Goal: Find specific page/section: Find specific page/section

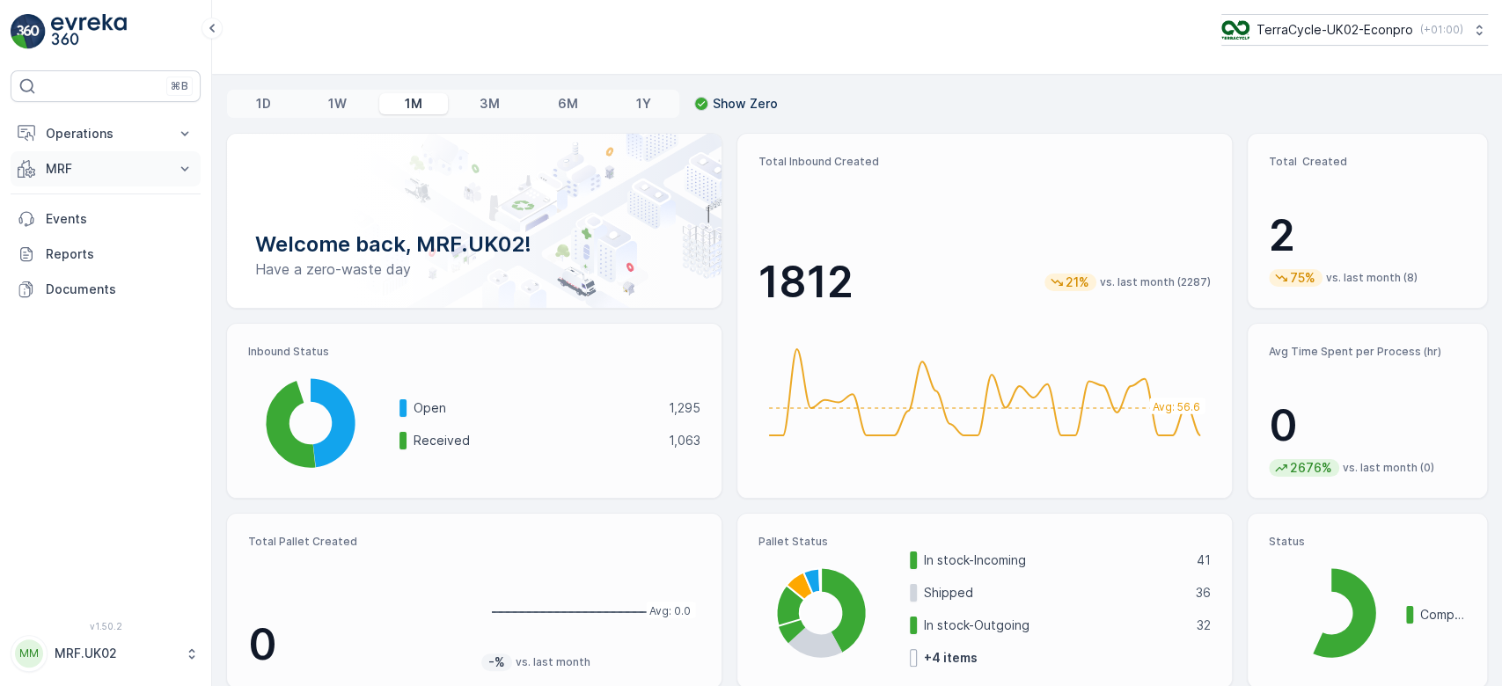
click at [61, 174] on p "MRF" at bounding box center [106, 169] width 120 height 18
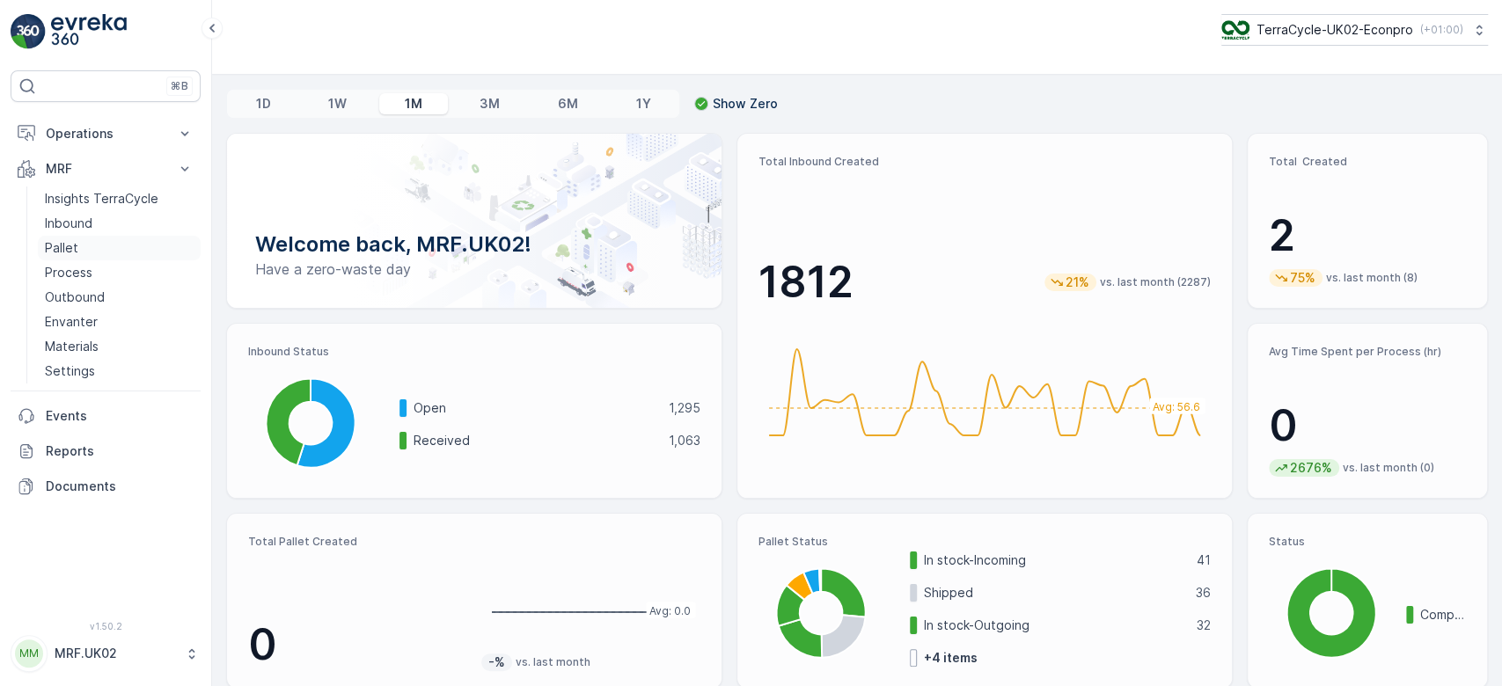
click at [75, 246] on p "Pallet" at bounding box center [61, 248] width 33 height 18
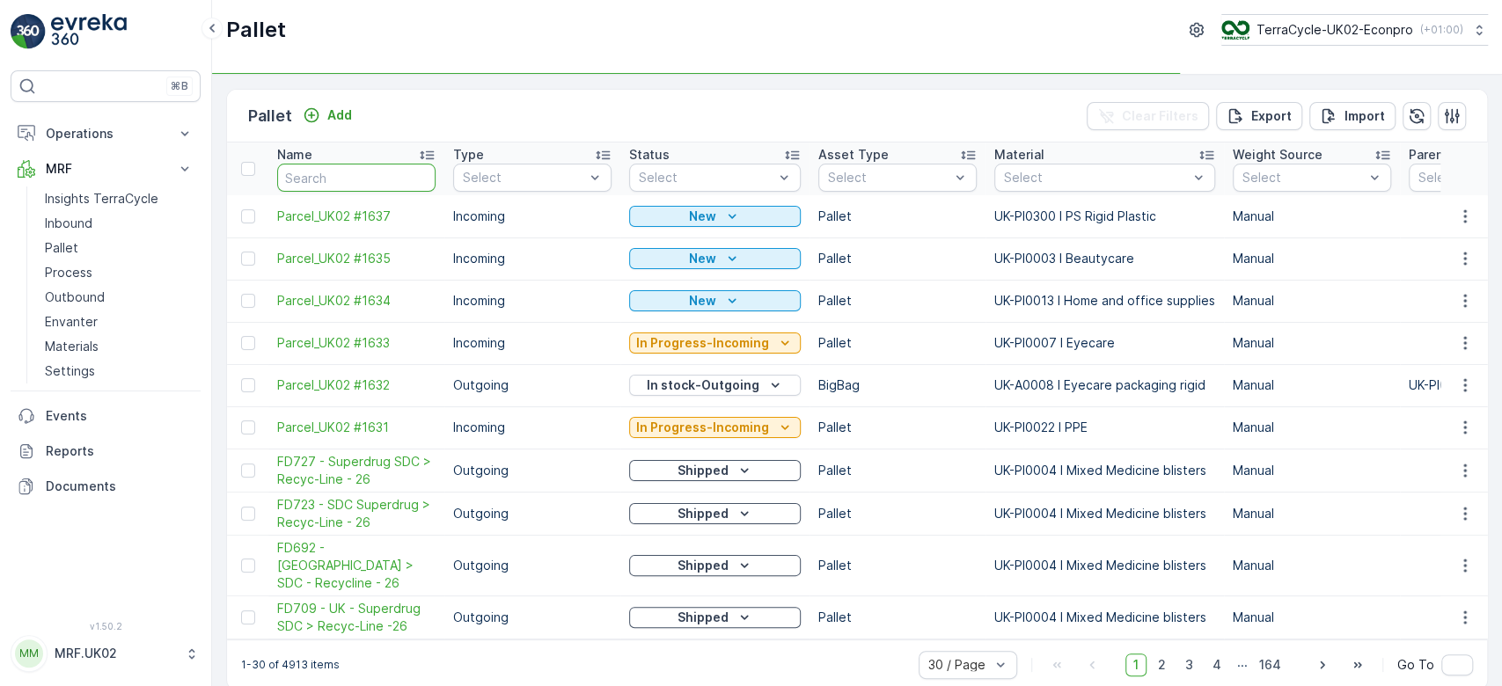
click at [341, 172] on input "text" at bounding box center [356, 178] width 158 height 28
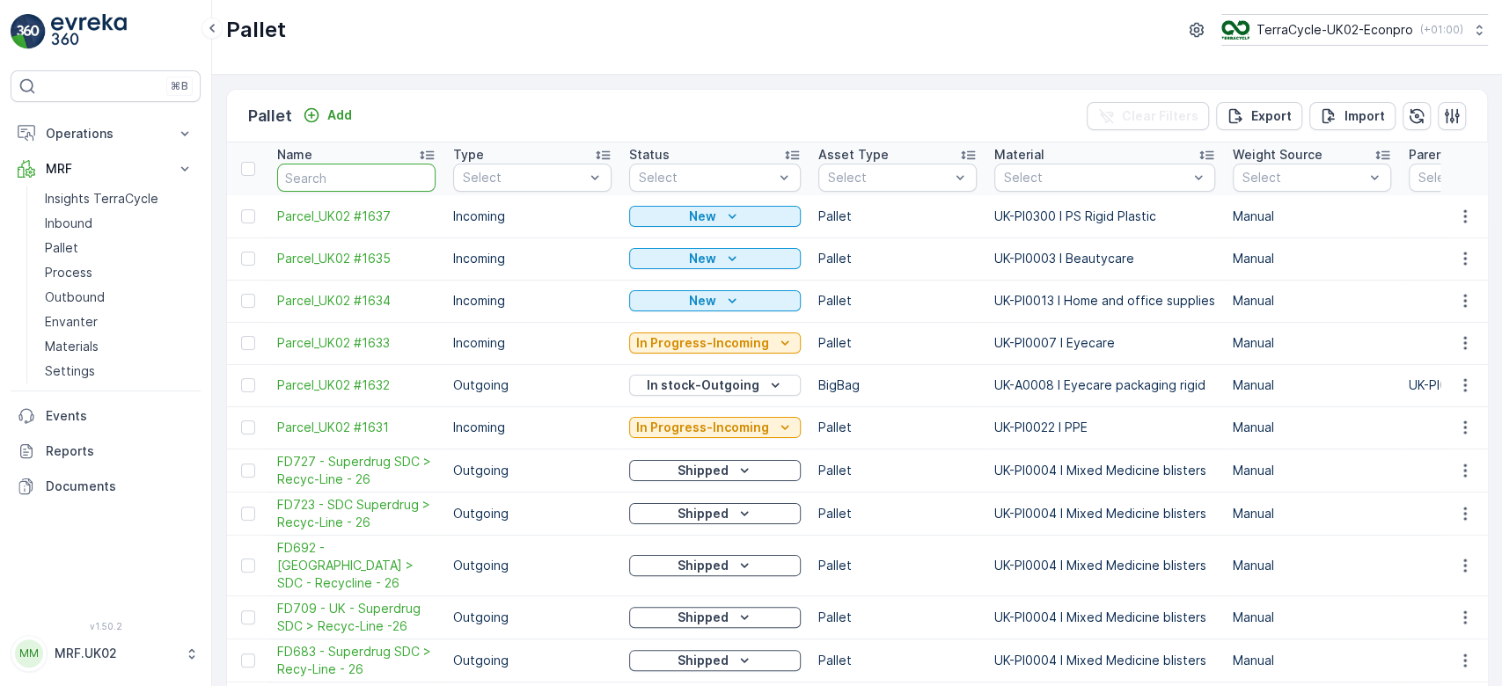
click at [341, 172] on input "text" at bounding box center [356, 178] width 158 height 28
type input "fd634"
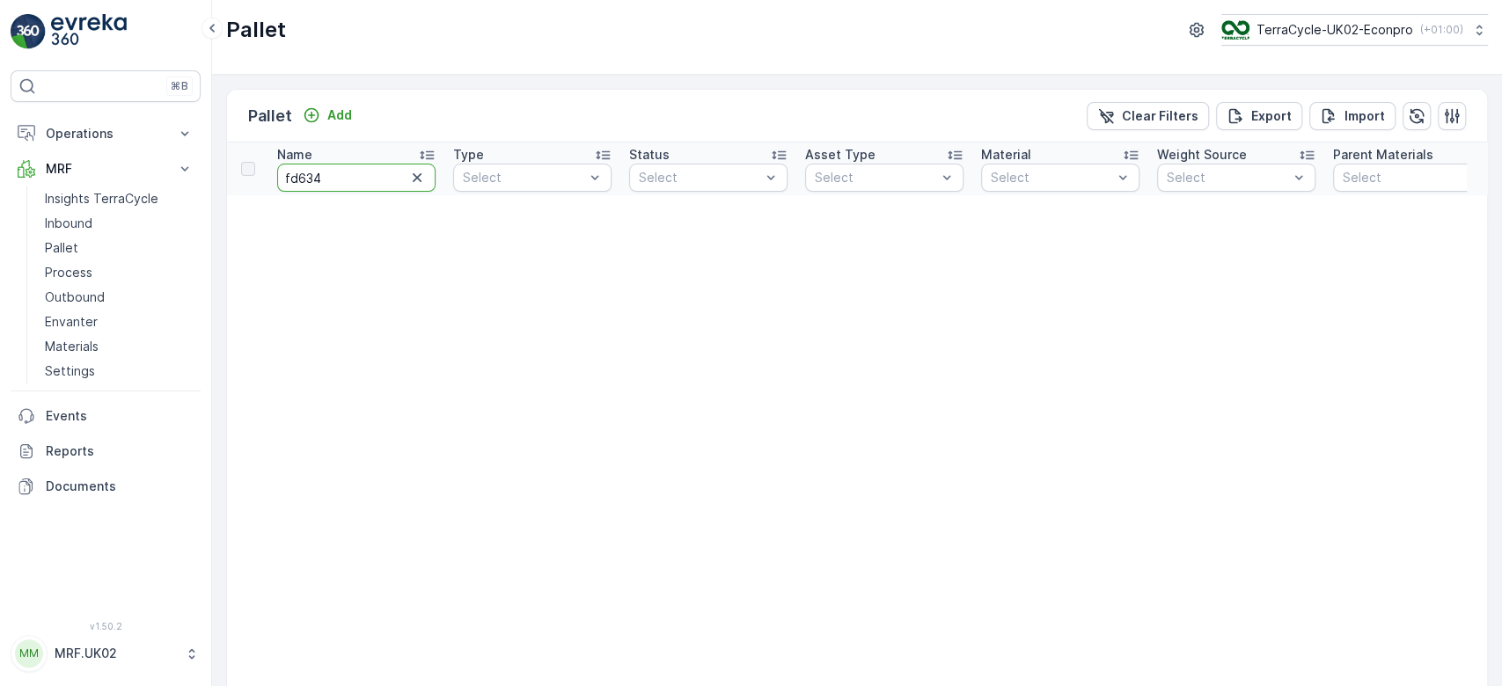
click at [341, 172] on input "fd634" at bounding box center [356, 178] width 158 height 28
type input "fd"
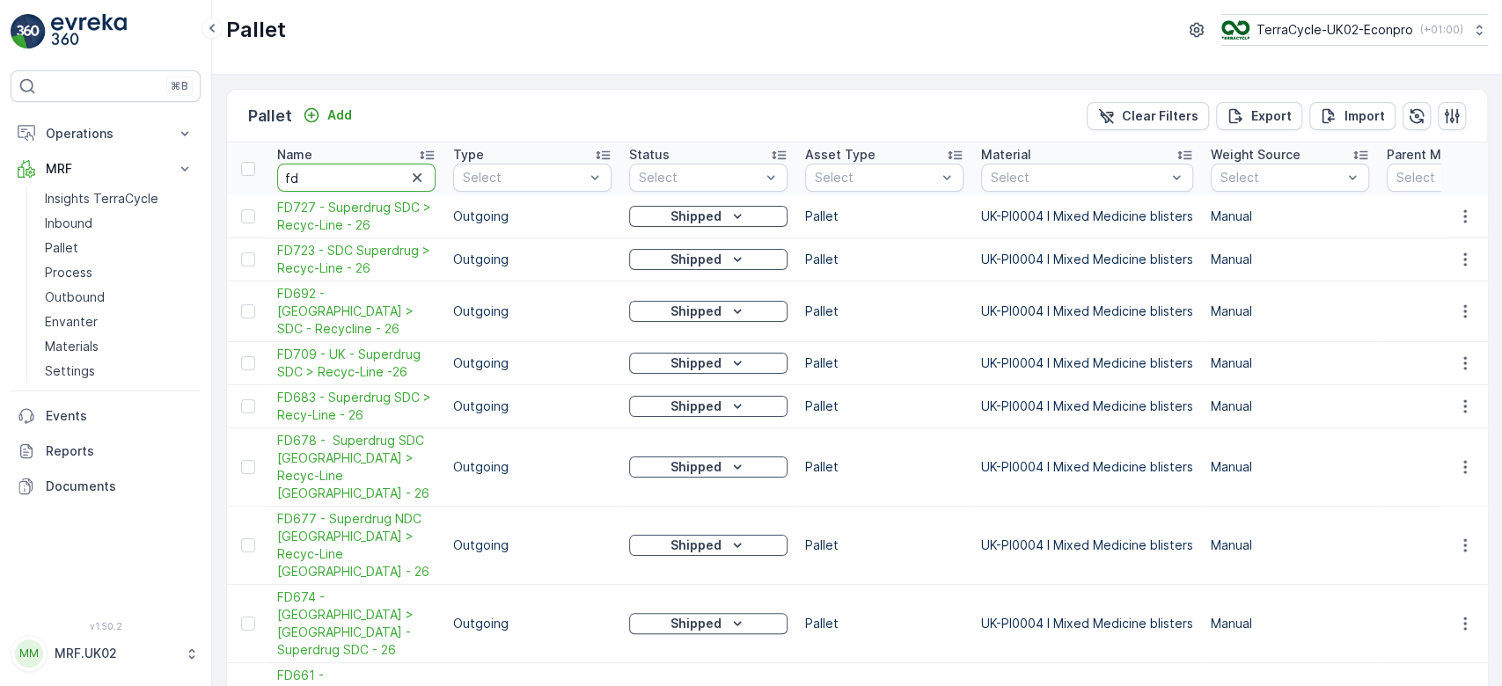
click at [341, 172] on input "fd" at bounding box center [356, 178] width 158 height 28
type input "fd745"
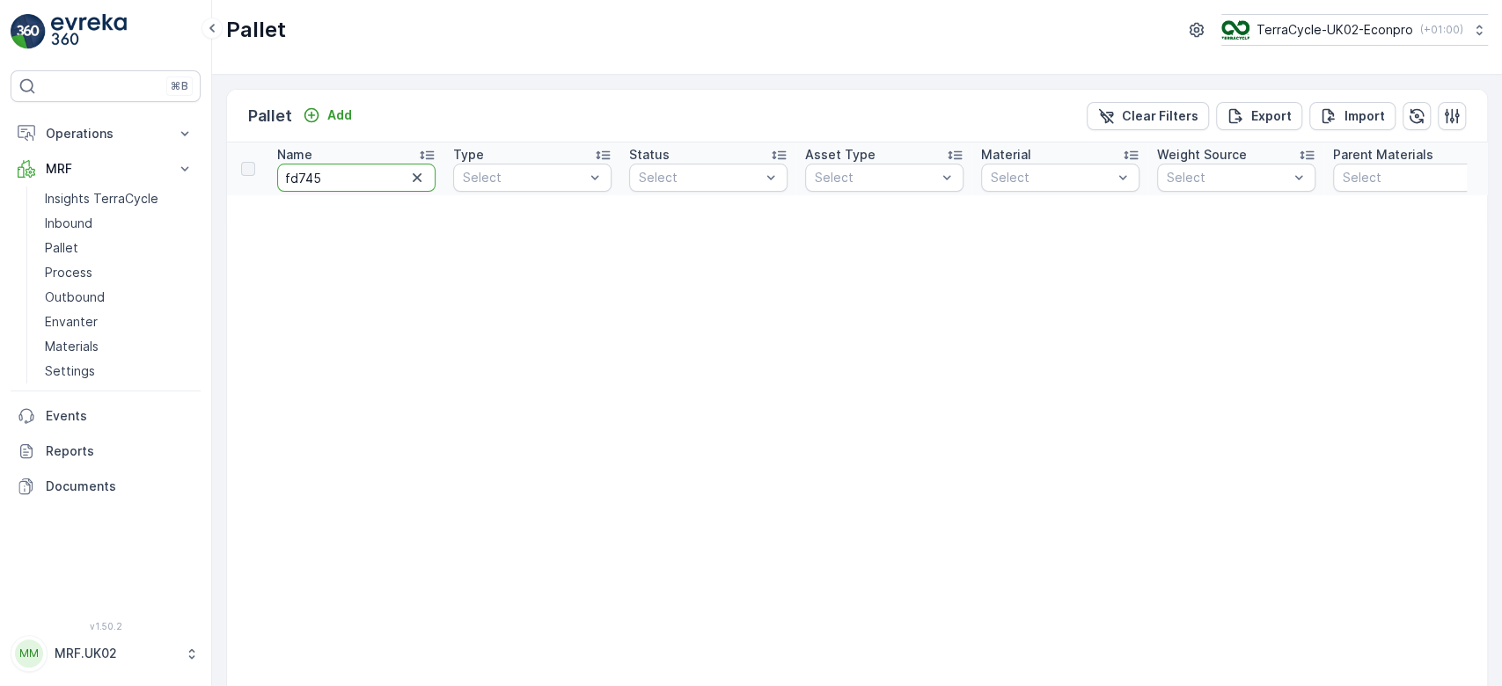
click at [294, 166] on input "fd745" at bounding box center [356, 178] width 158 height 28
type input "fd 745"
click at [365, 182] on input "fd 745" at bounding box center [356, 178] width 158 height 28
type input "fd"
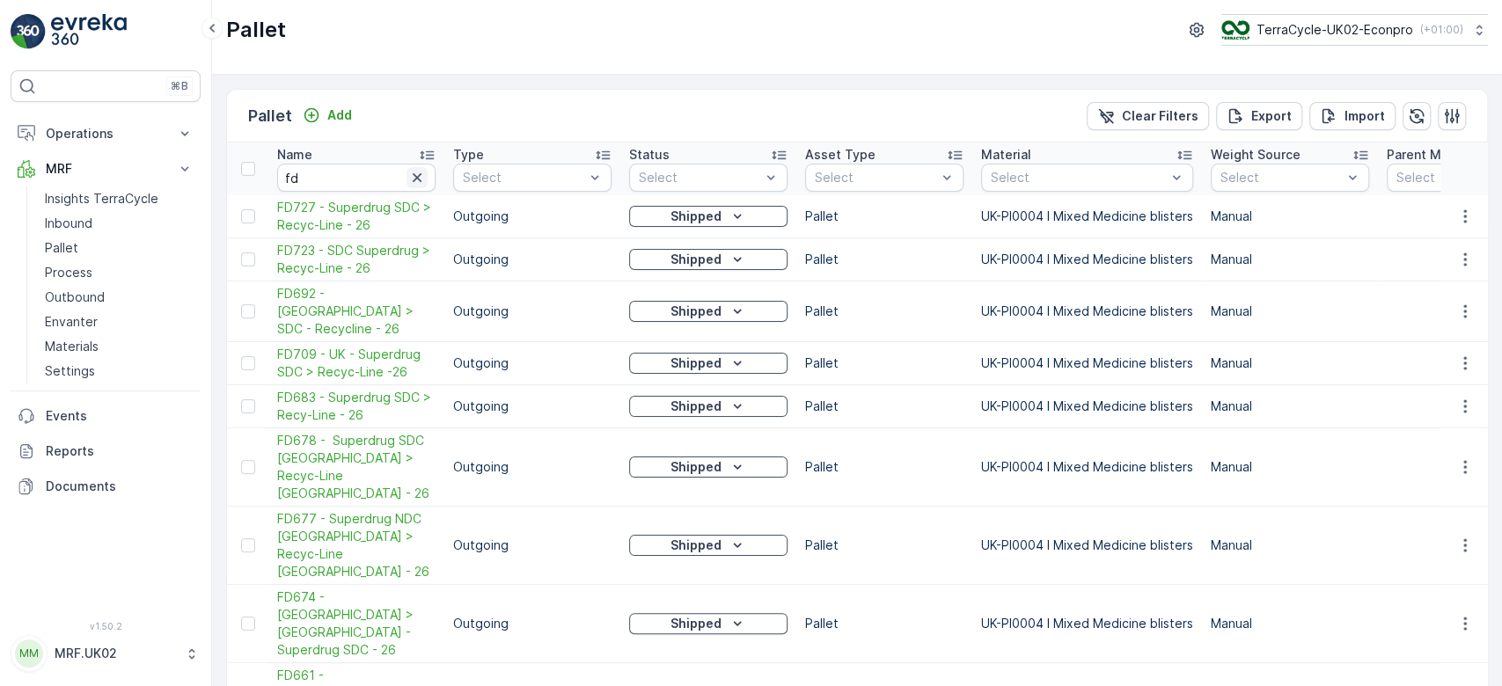
click at [416, 175] on icon "button" at bounding box center [417, 178] width 18 height 18
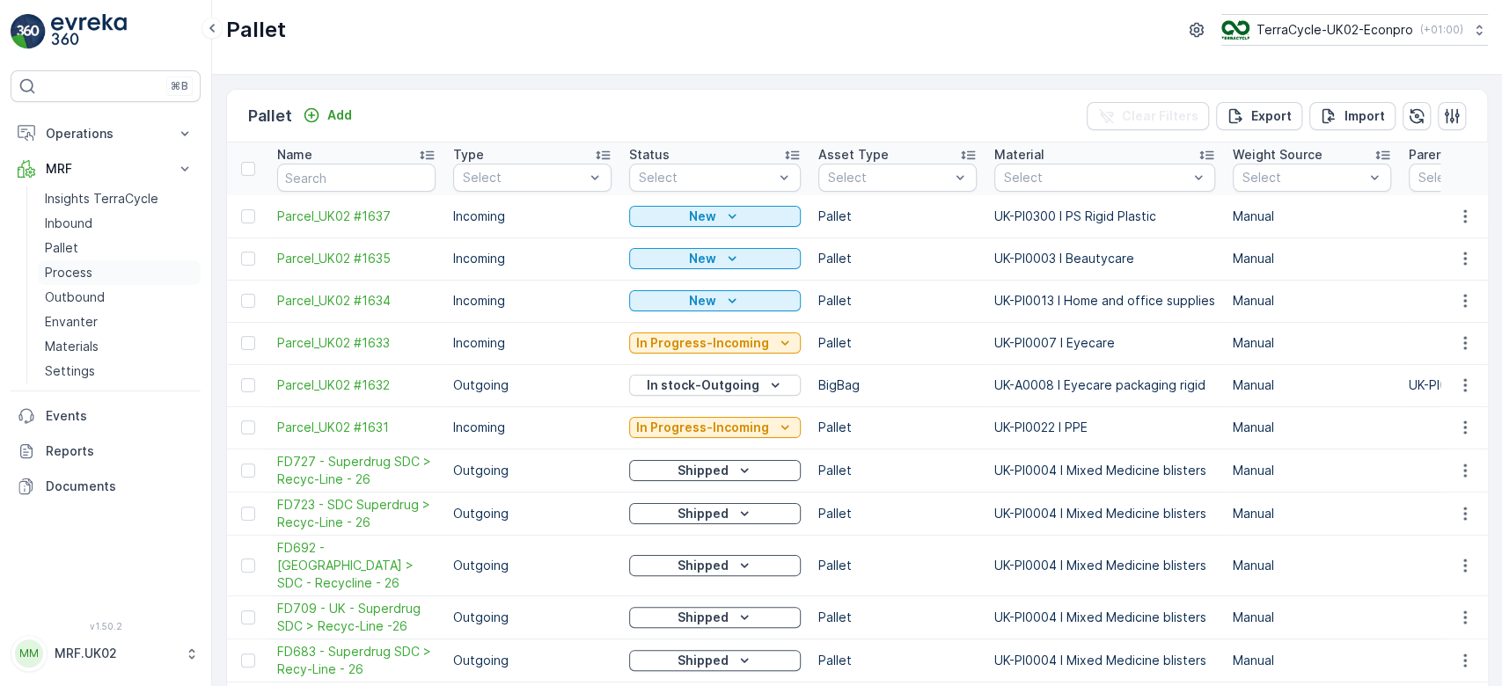
click at [106, 268] on link "Process" at bounding box center [119, 272] width 163 height 25
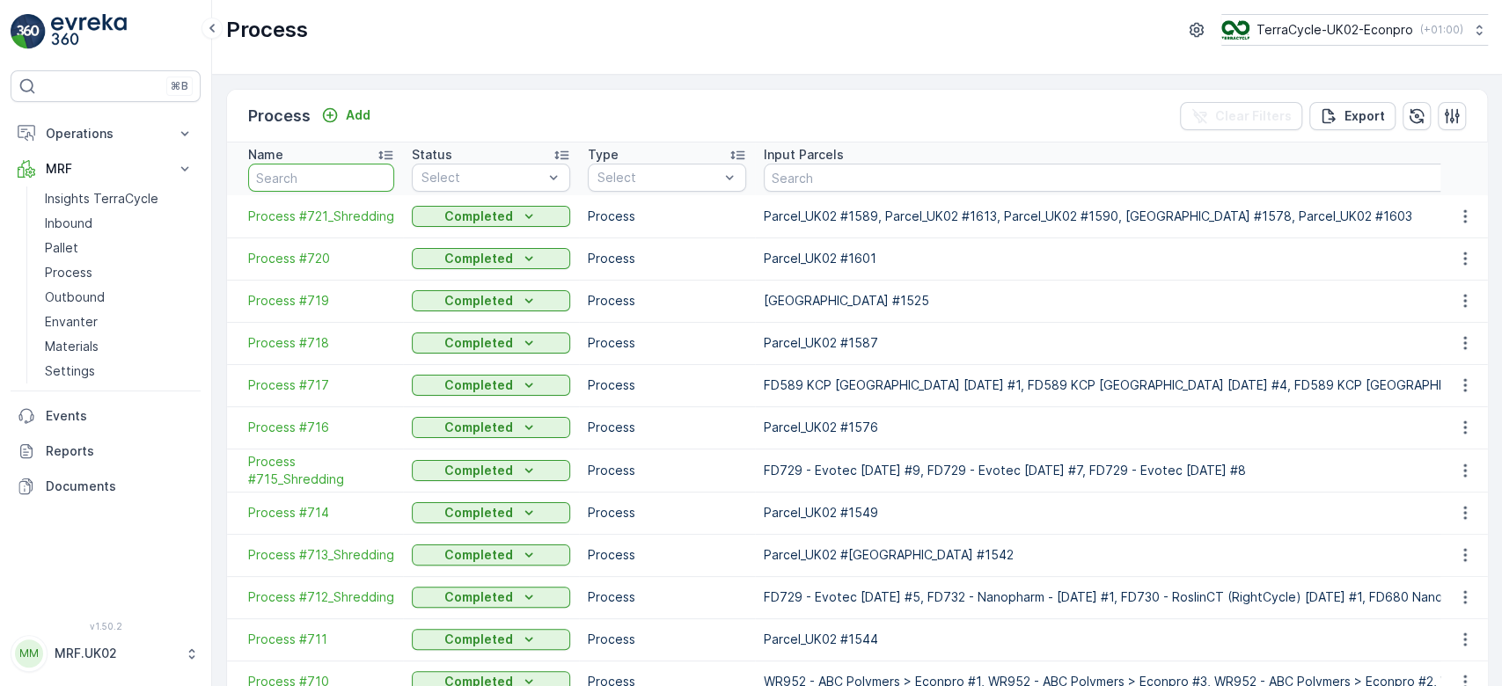
click at [334, 180] on input "text" at bounding box center [321, 178] width 146 height 28
type input "fd745"
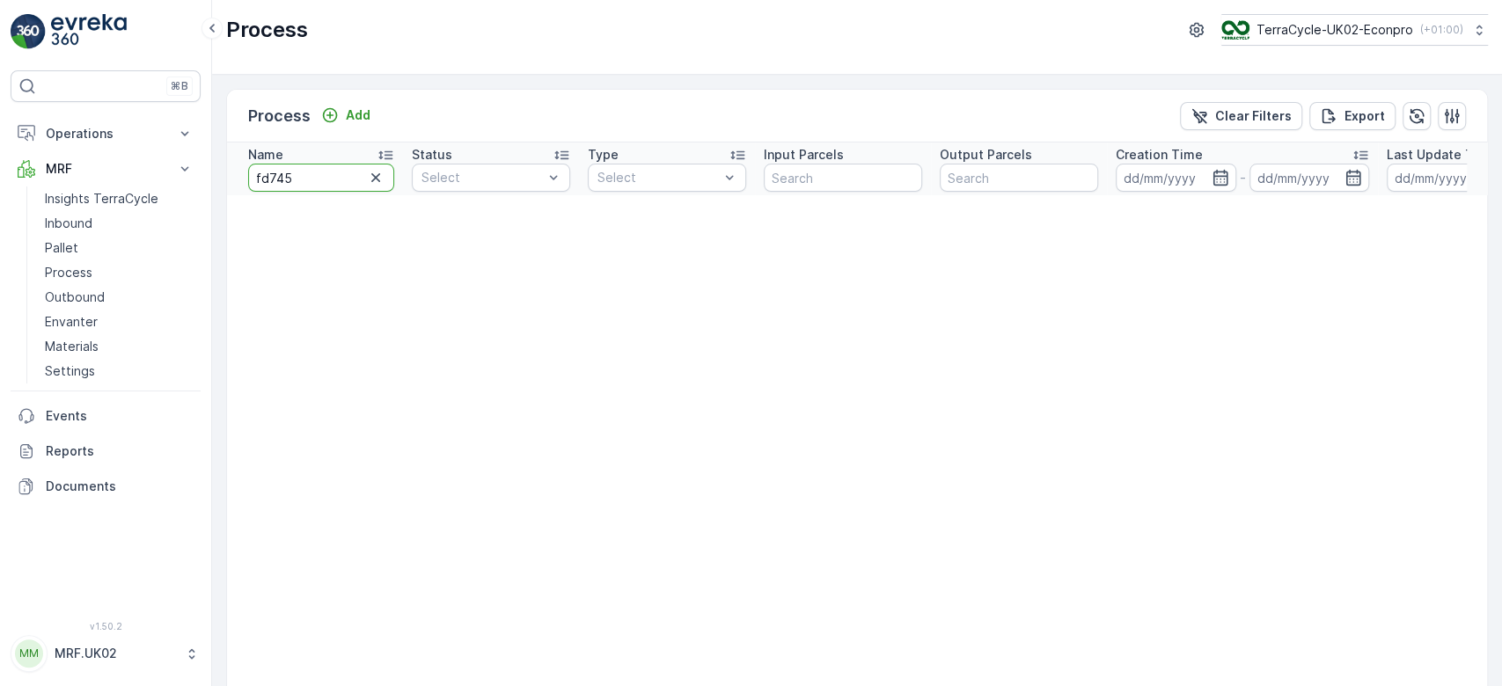
click at [273, 173] on input "fd745" at bounding box center [321, 178] width 146 height 28
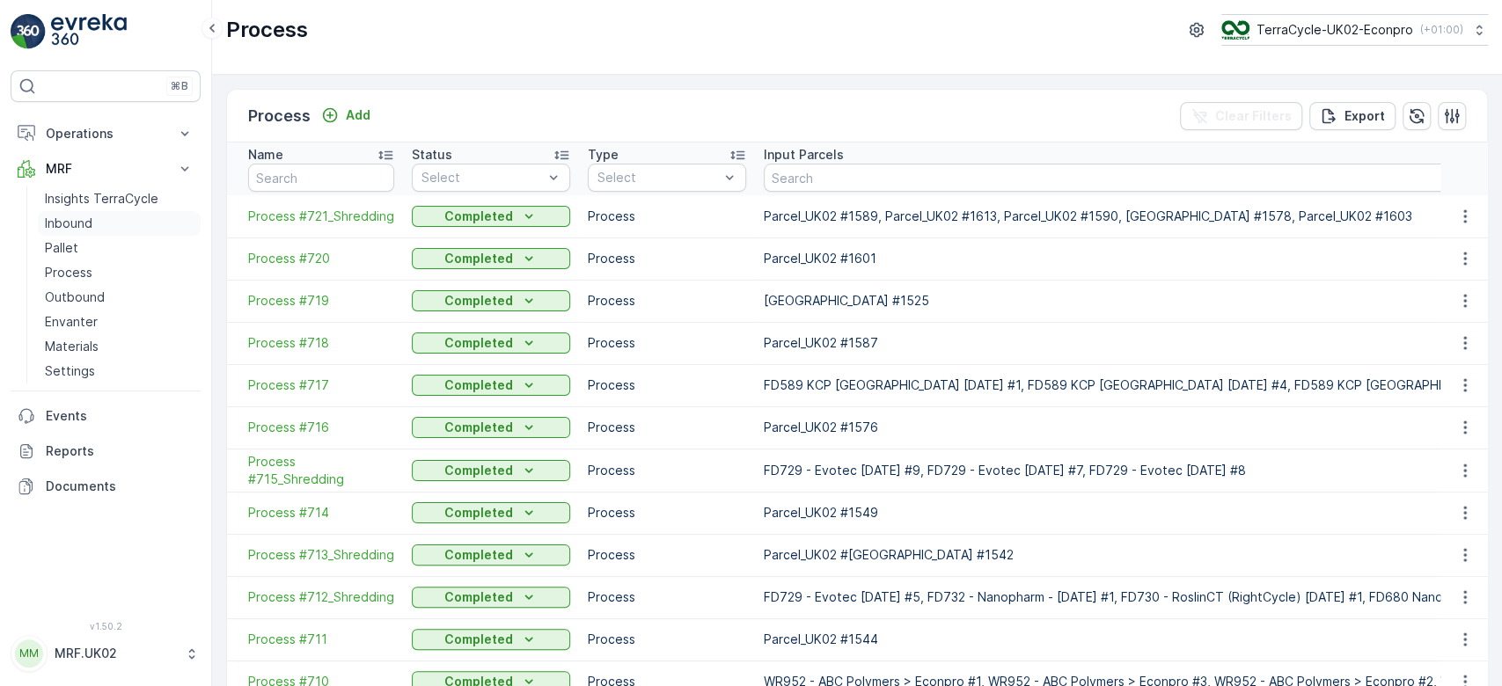
click at [93, 224] on link "Inbound" at bounding box center [119, 223] width 163 height 25
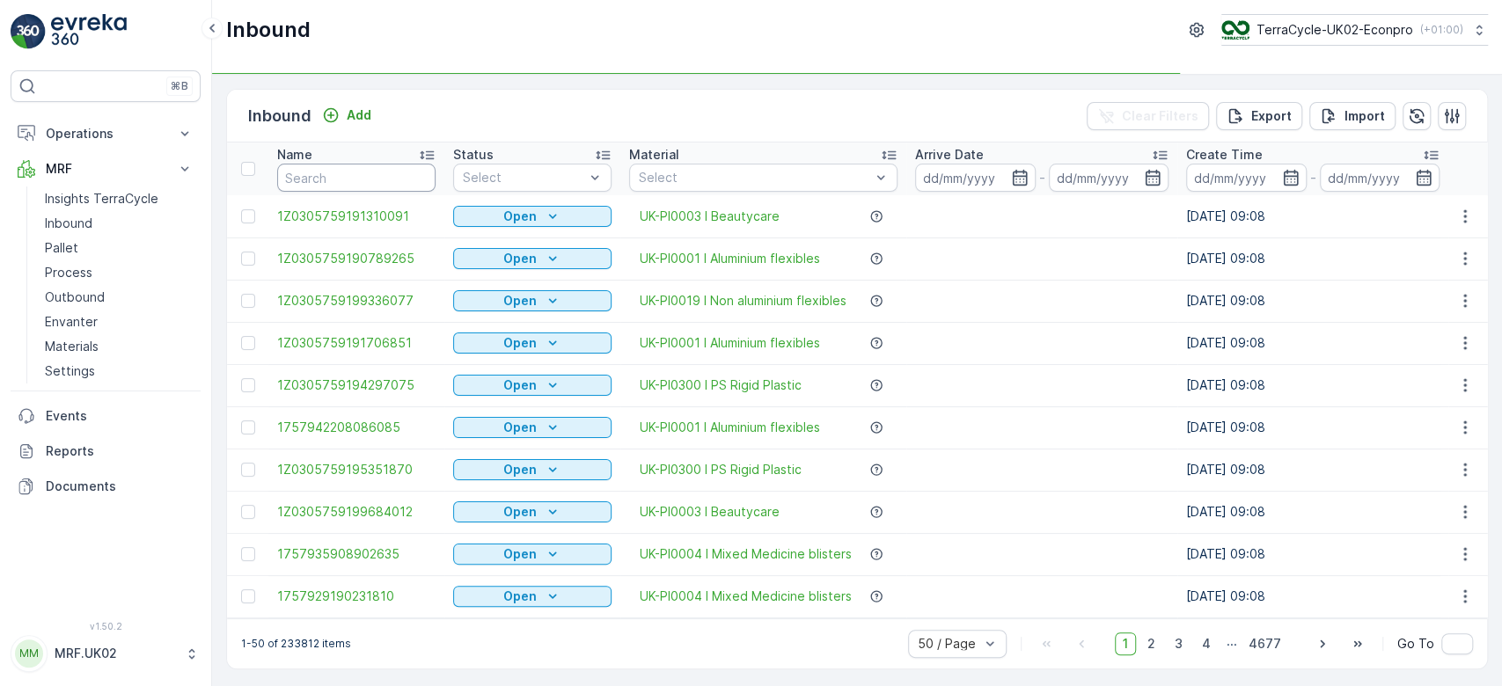
click at [320, 172] on input "text" at bounding box center [356, 178] width 158 height 28
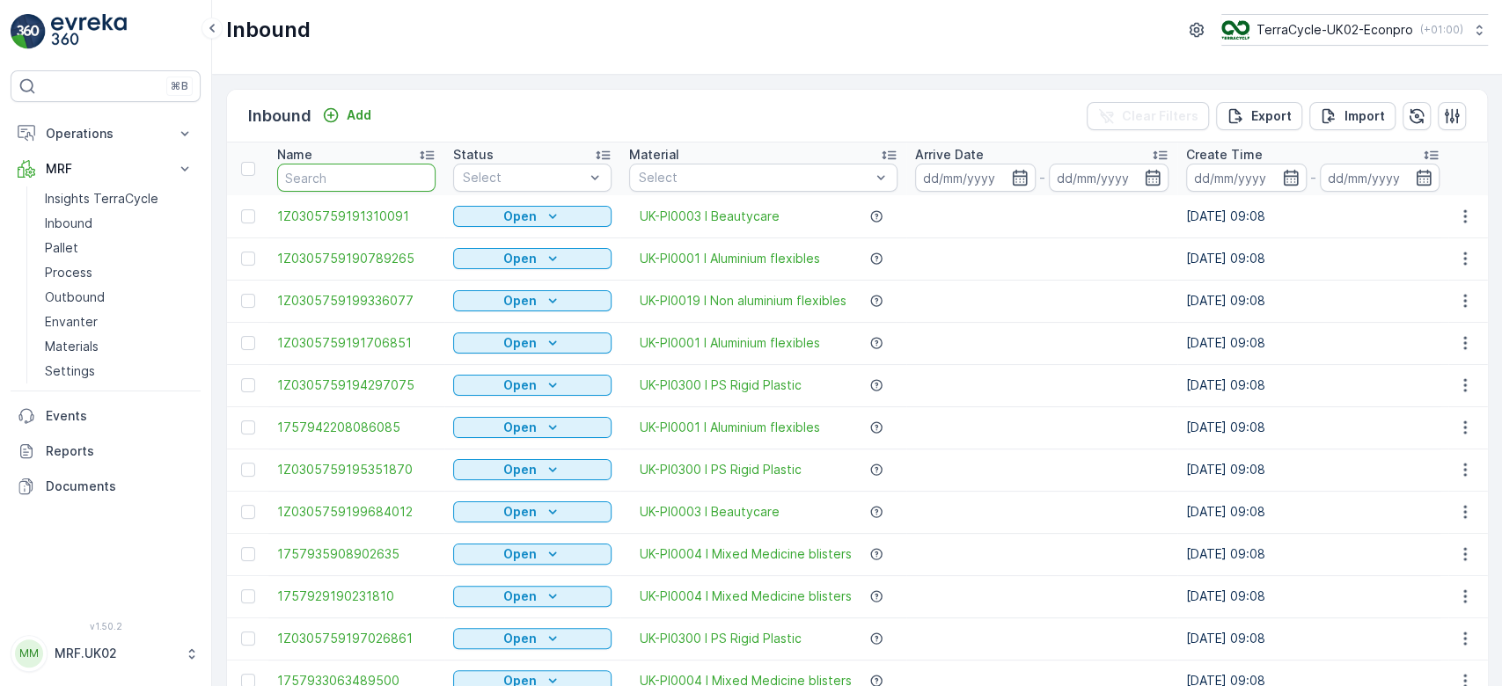
click at [326, 181] on input "text" at bounding box center [356, 178] width 158 height 28
paste input "fd745"
type input "fd745"
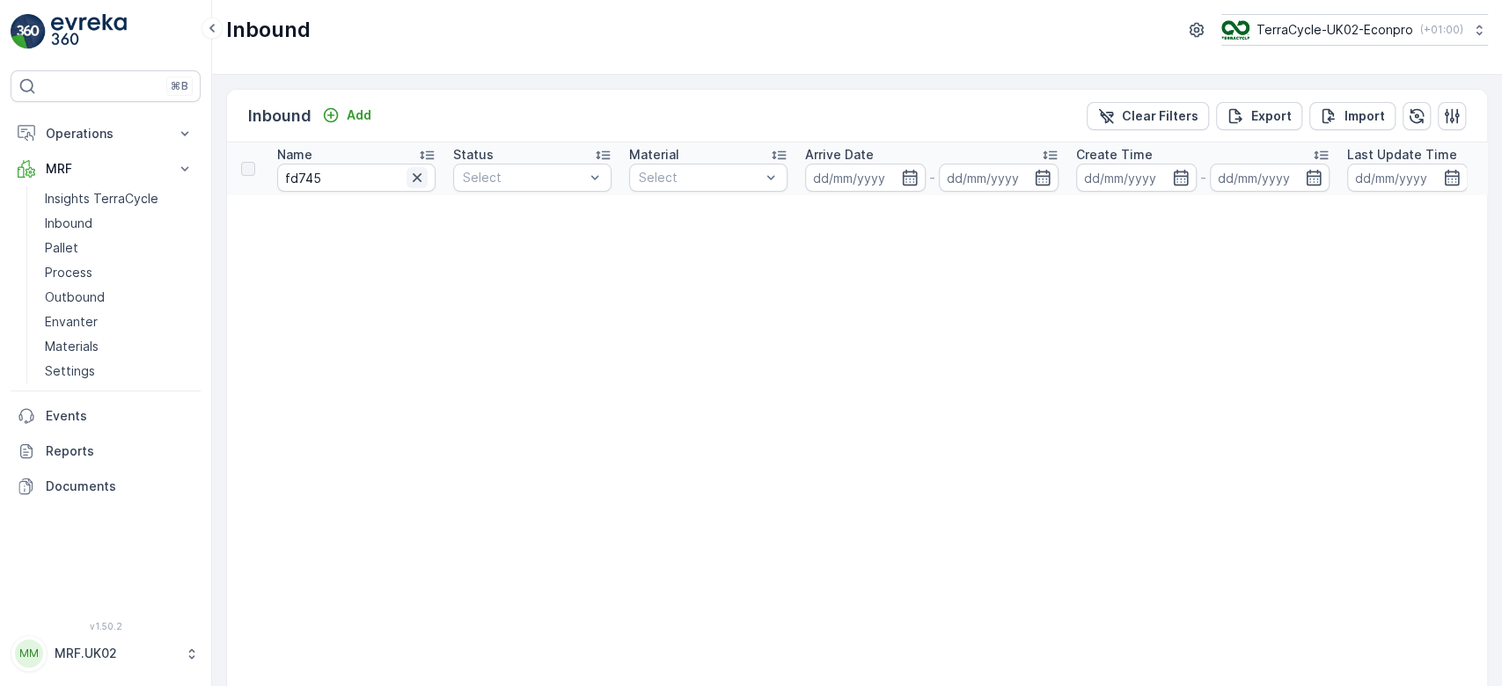
click at [414, 172] on icon "button" at bounding box center [417, 178] width 18 height 18
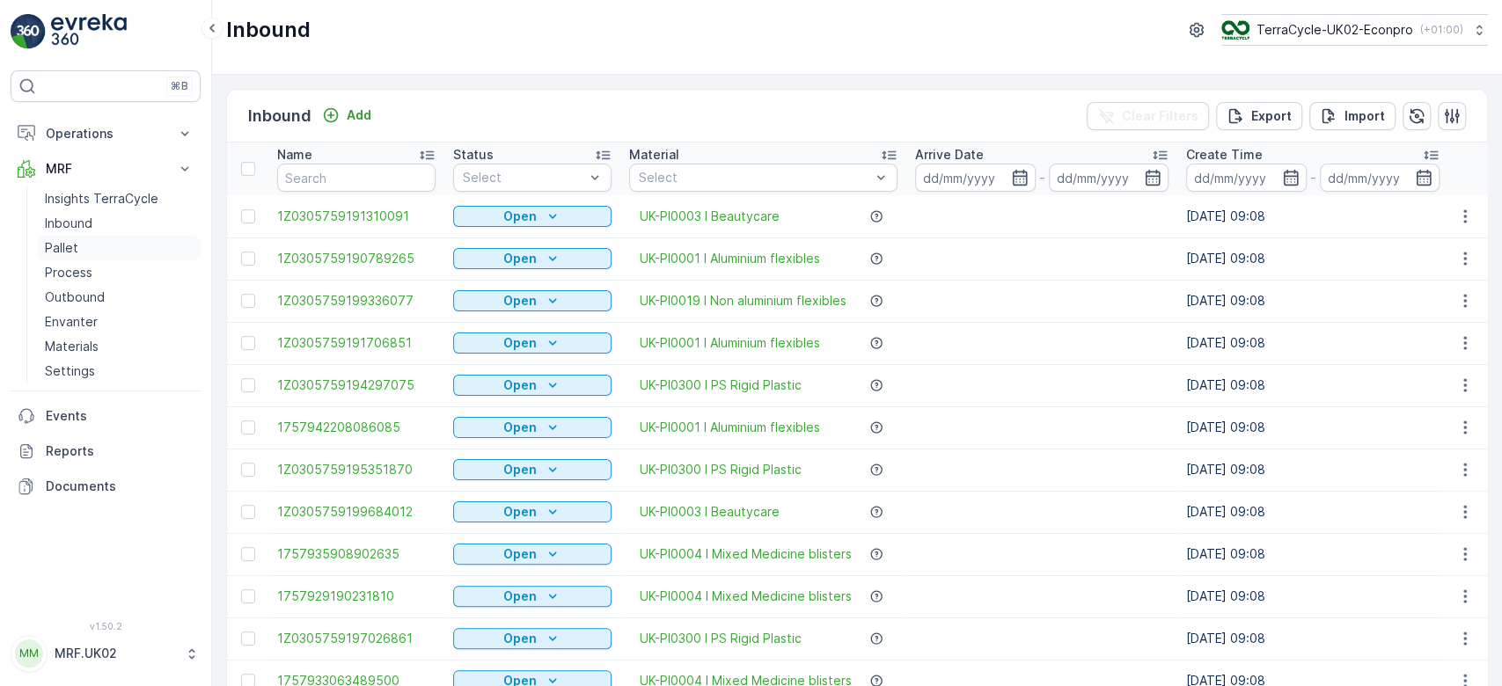
click at [69, 239] on p "Pallet" at bounding box center [61, 248] width 33 height 18
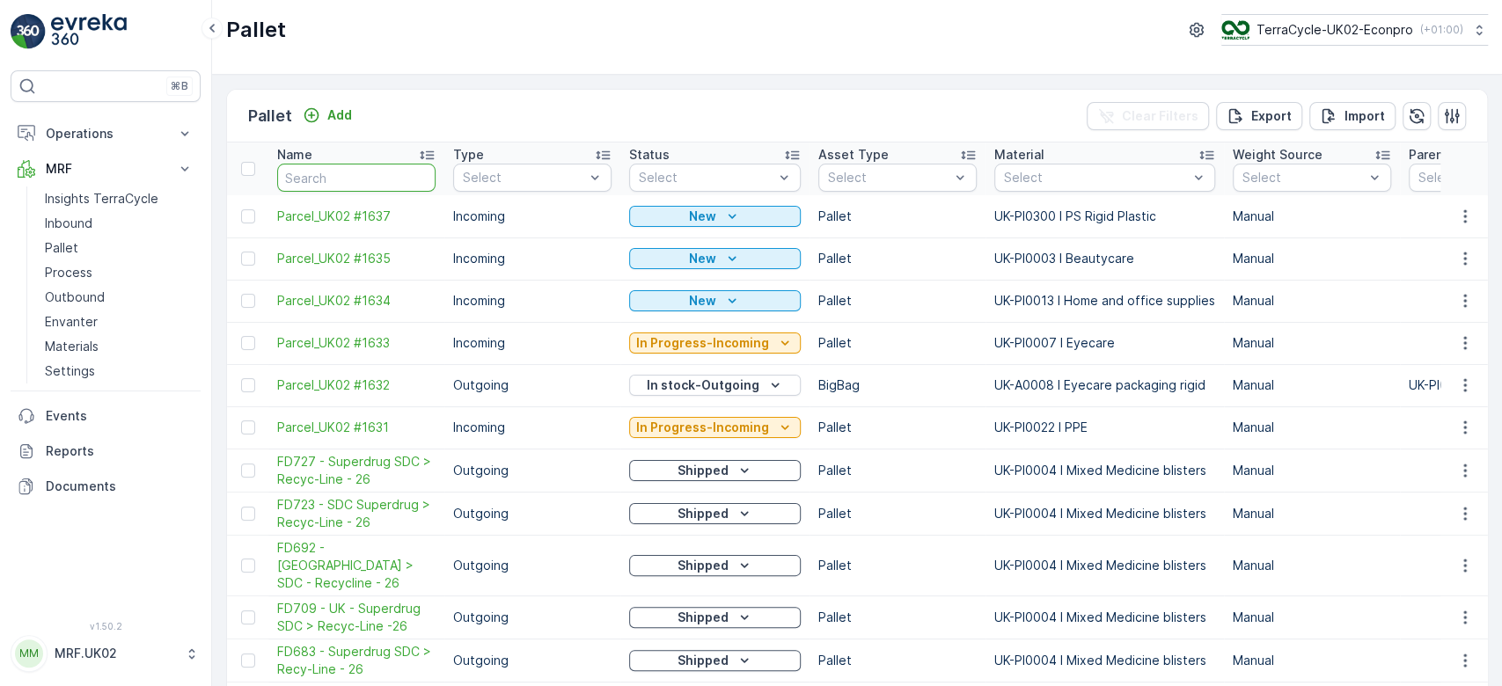
click at [353, 177] on input "text" at bounding box center [356, 178] width 158 height 28
paste input "fd745"
type input "fd745"
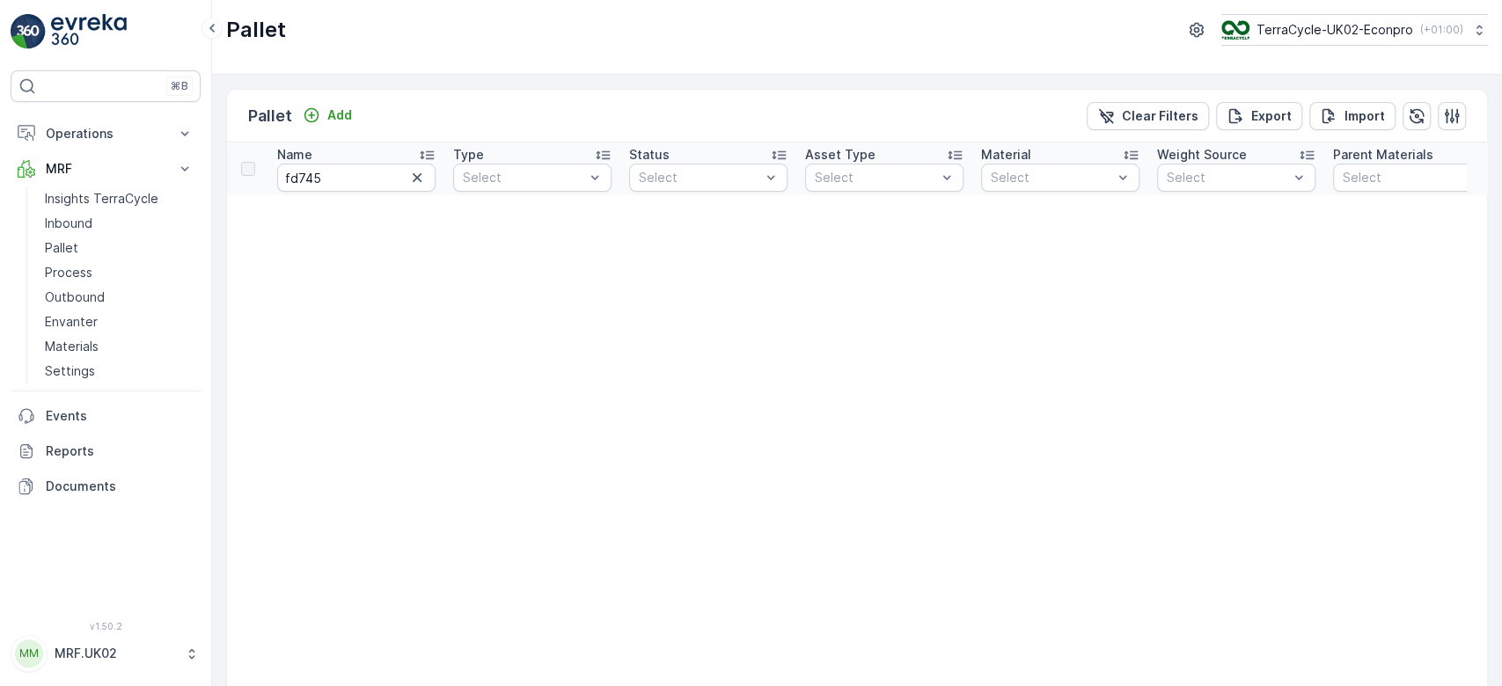
drag, startPoint x: 479, startPoint y: 361, endPoint x: 455, endPoint y: 236, distance: 127.2
click at [414, 174] on icon "button" at bounding box center [417, 177] width 9 height 9
click at [70, 303] on p "Outbound" at bounding box center [75, 298] width 60 height 18
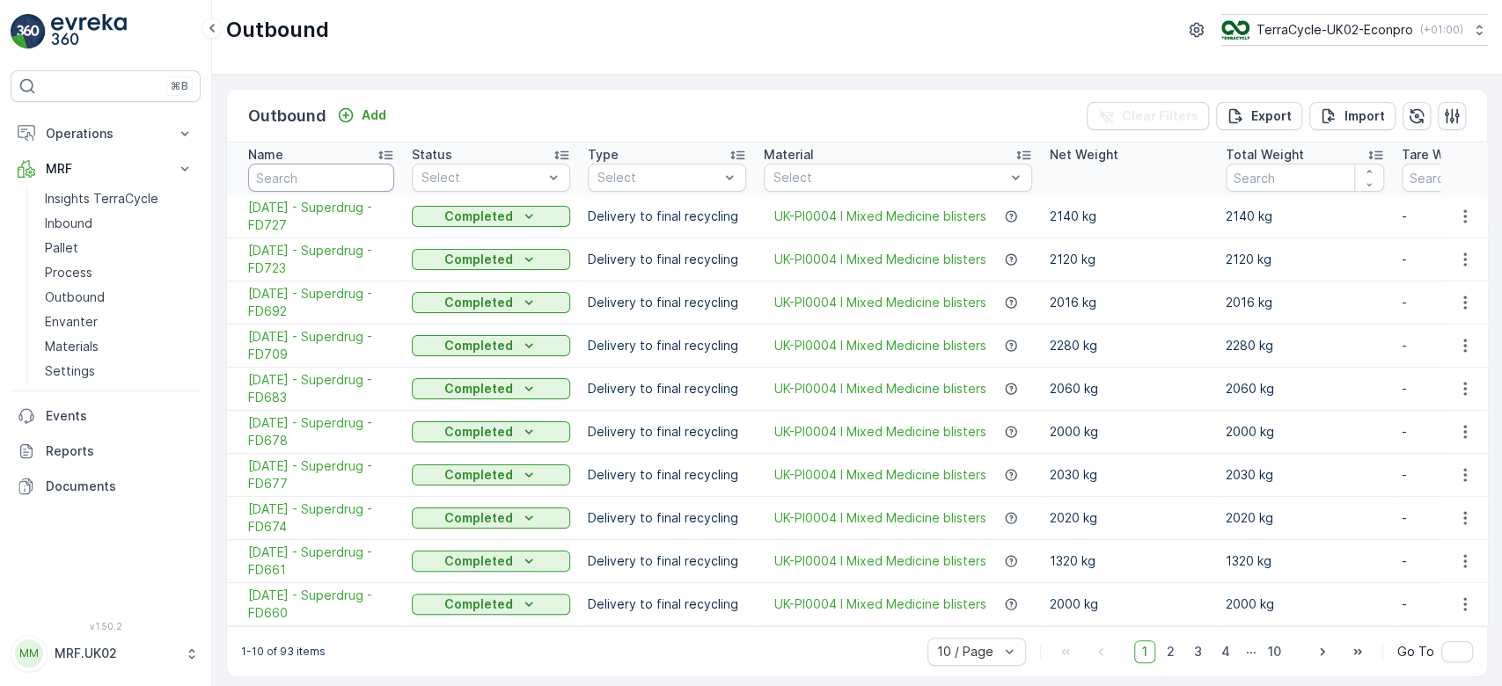
click at [339, 172] on input "text" at bounding box center [321, 178] width 146 height 28
type input "fd745"
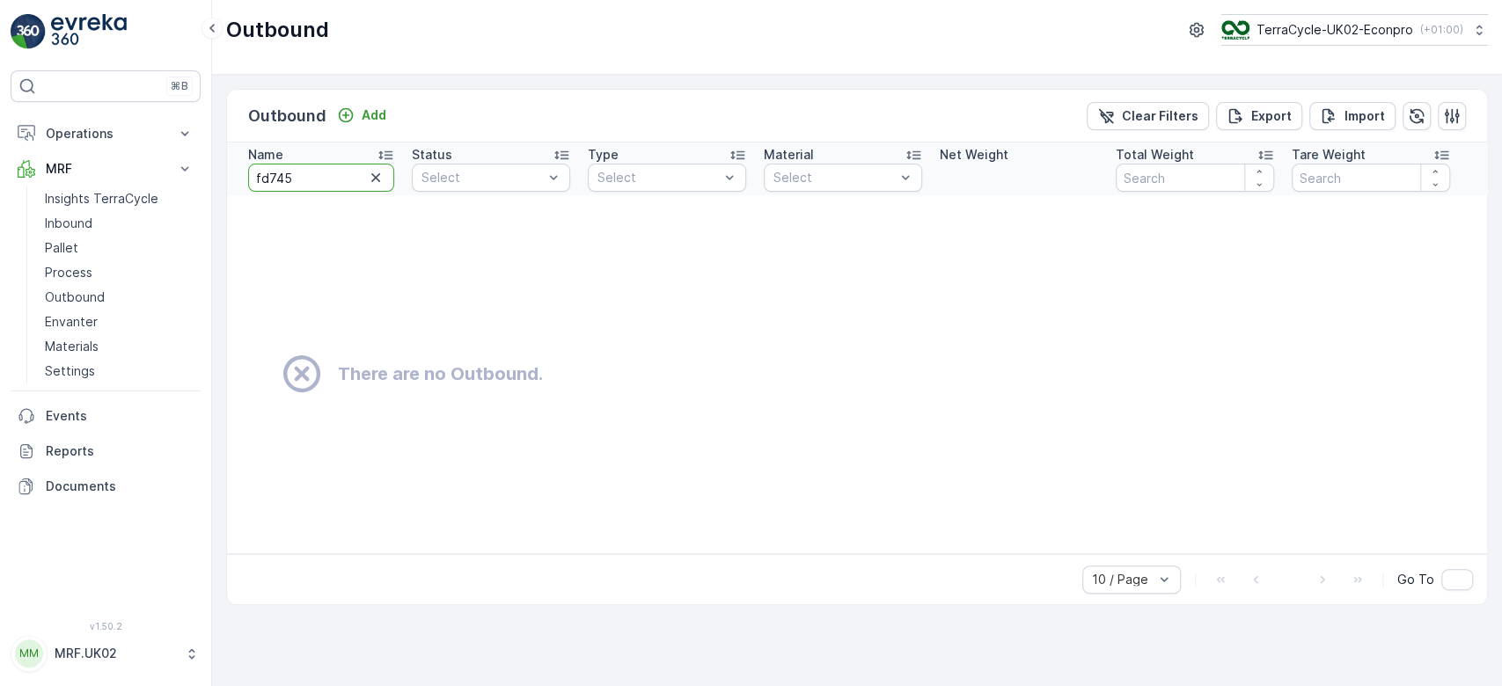
click at [339, 172] on input "fd745" at bounding box center [321, 178] width 146 height 28
type input "fd"
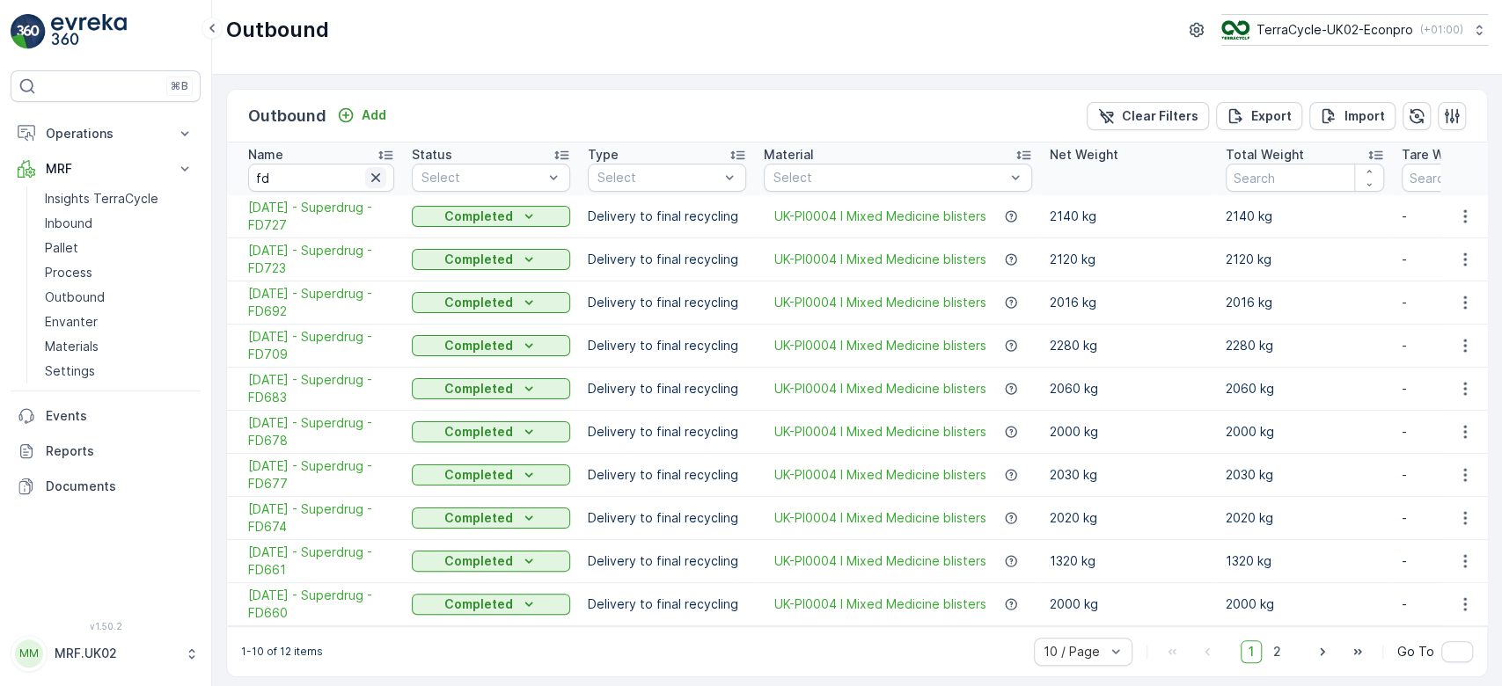
click at [379, 183] on icon "button" at bounding box center [376, 178] width 18 height 18
click at [87, 222] on p "Inbound" at bounding box center [69, 224] width 48 height 18
